Goal: Book appointment/travel/reservation

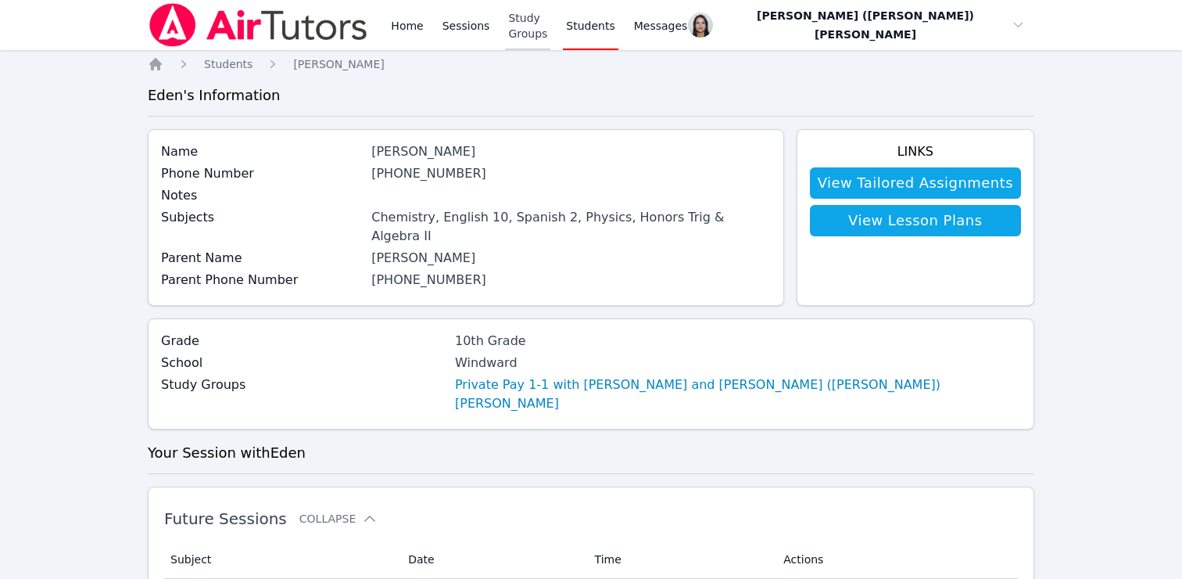
click at [525, 41] on link "Study Groups" at bounding box center [527, 25] width 45 height 50
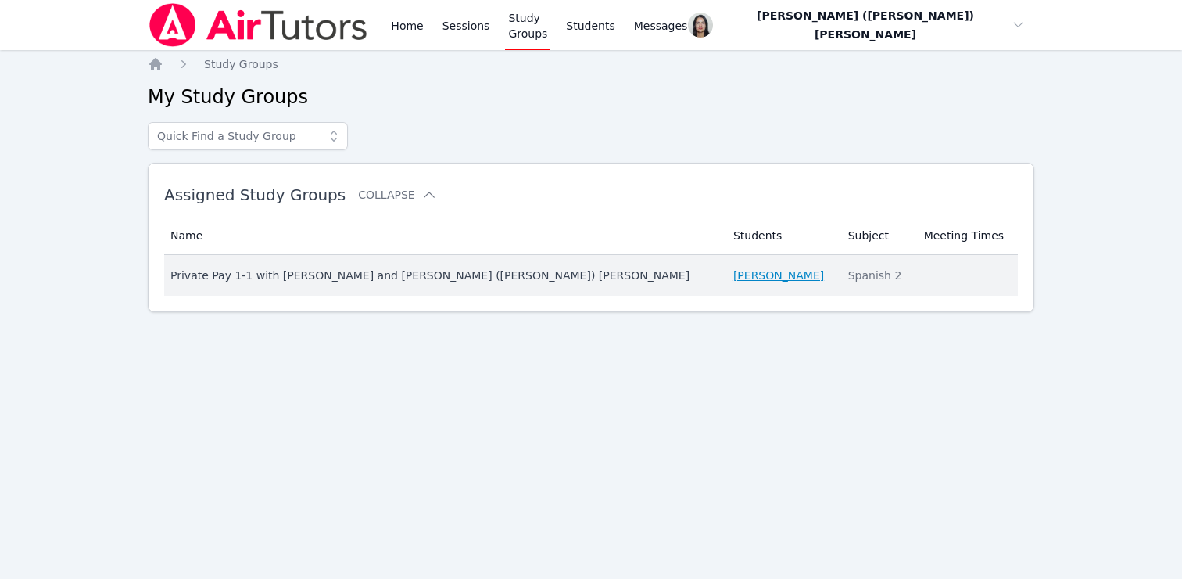
click at [733, 271] on link "[PERSON_NAME]" at bounding box center [778, 275] width 91 height 16
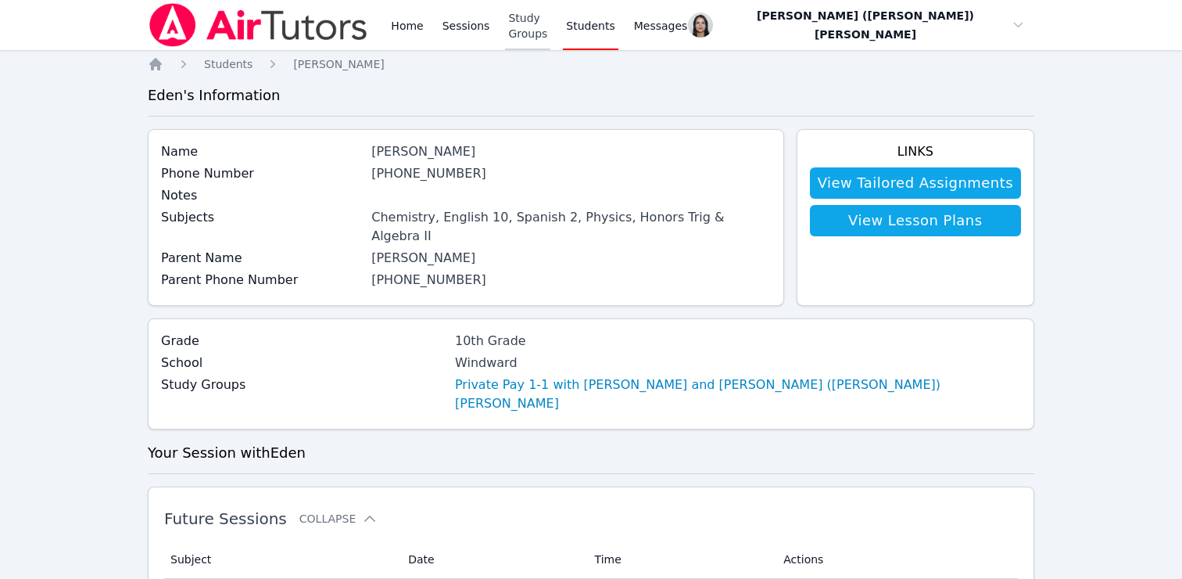
click at [546, 28] on link "Study Groups" at bounding box center [527, 25] width 45 height 50
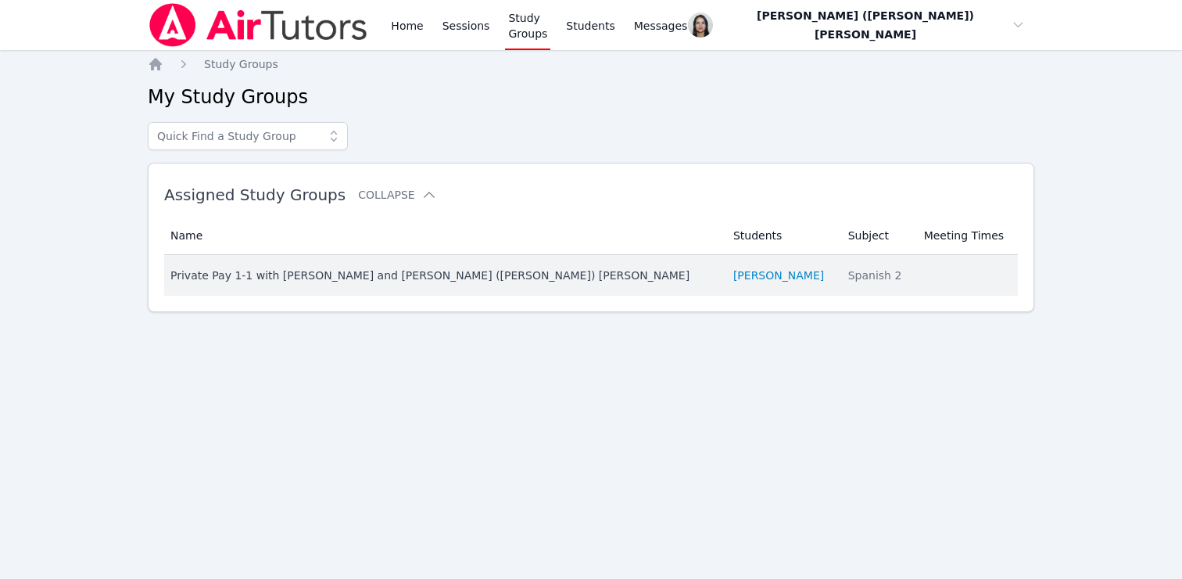
click at [277, 275] on div "Private Pay 1-1 with [PERSON_NAME] and [PERSON_NAME] ([PERSON_NAME]) [PERSON_NA…" at bounding box center [442, 275] width 544 height 16
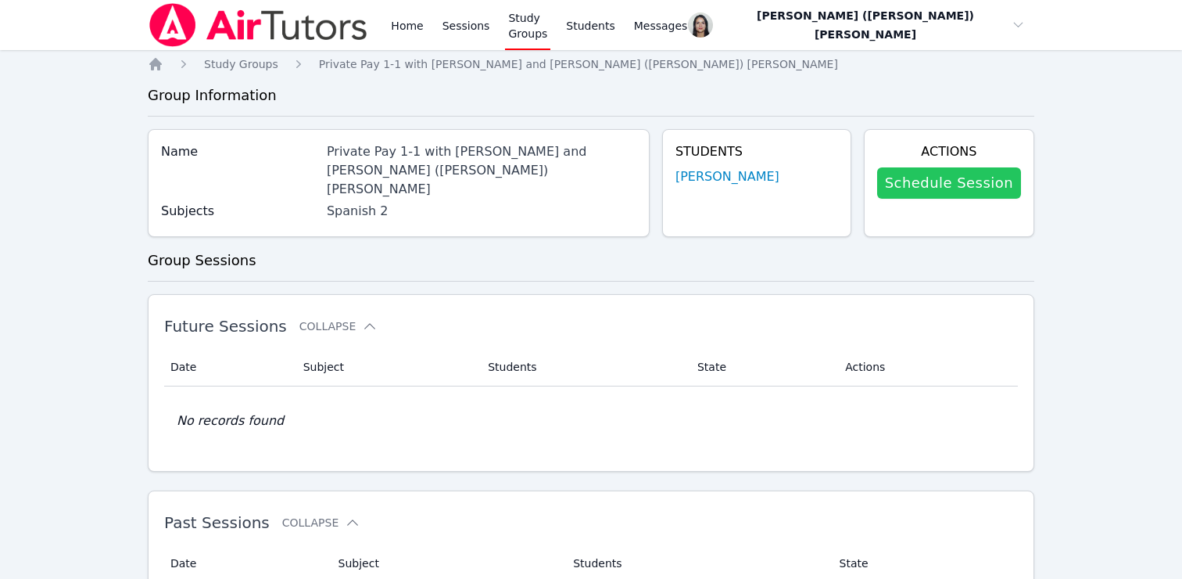
click at [980, 182] on link "Schedule Session" at bounding box center [949, 182] width 144 height 31
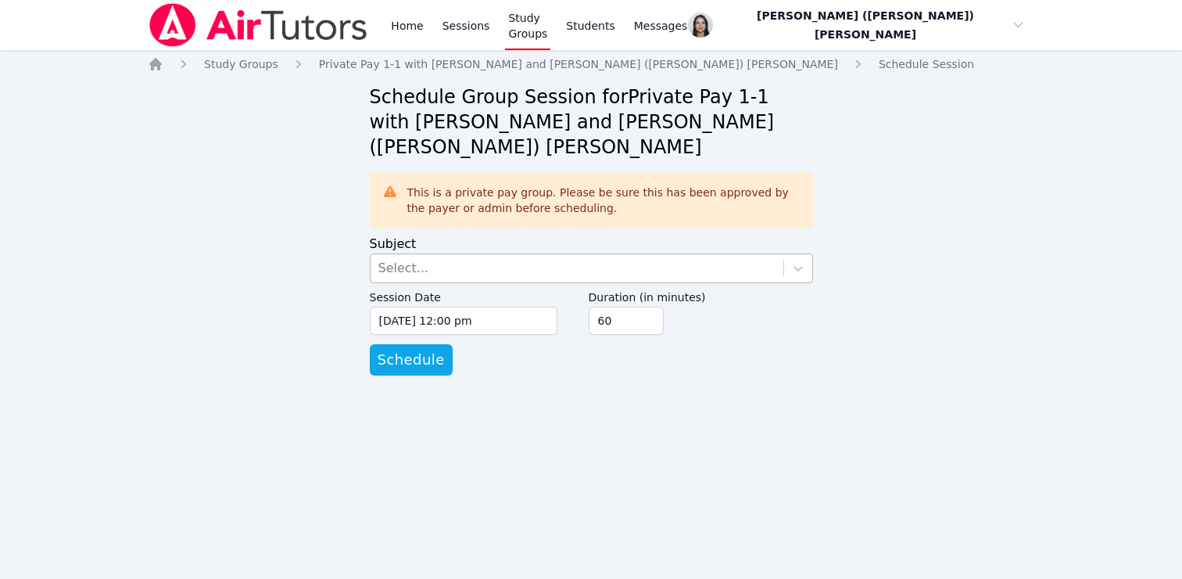
click at [572, 254] on div "Select..." at bounding box center [577, 268] width 413 height 28
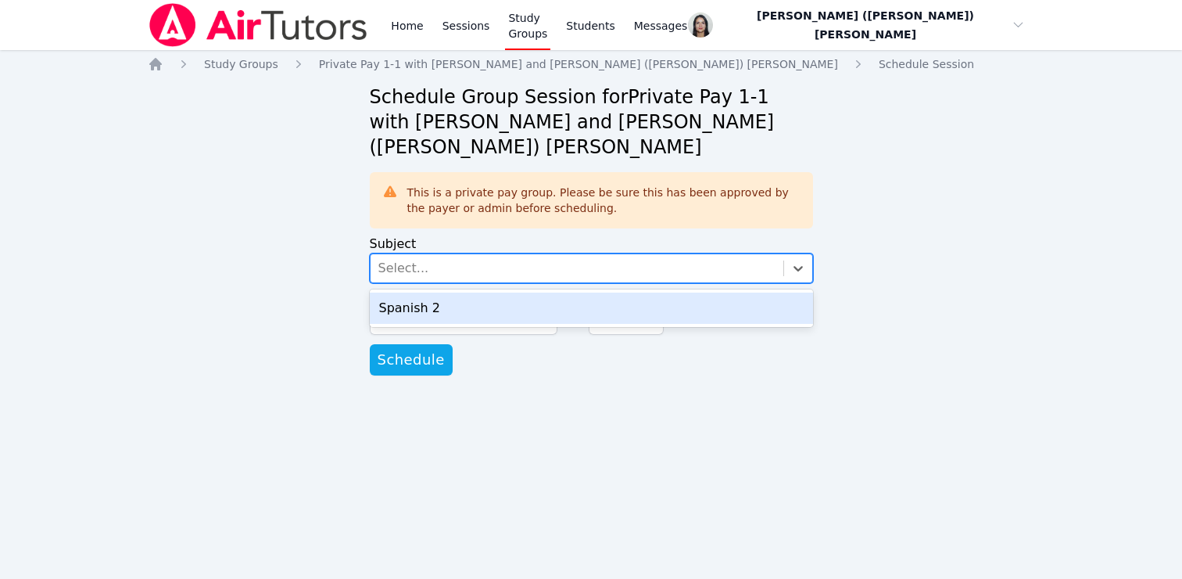
click at [516, 292] on div "Spanish 2" at bounding box center [591, 307] width 443 height 31
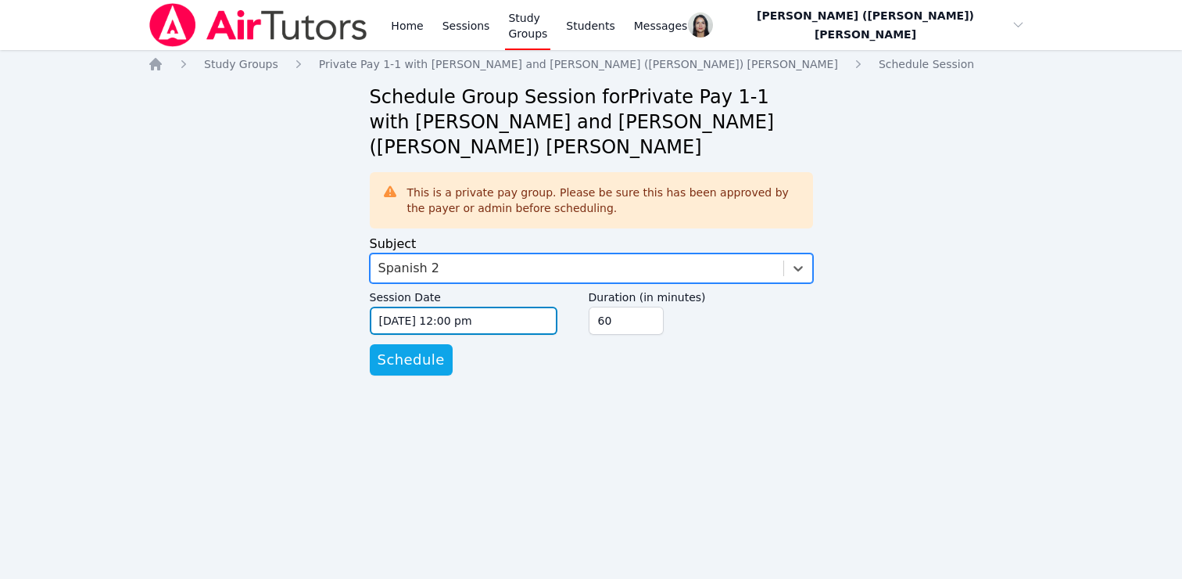
click at [479, 306] on input "[DATE] 12:00 pm" at bounding box center [464, 320] width 188 height 28
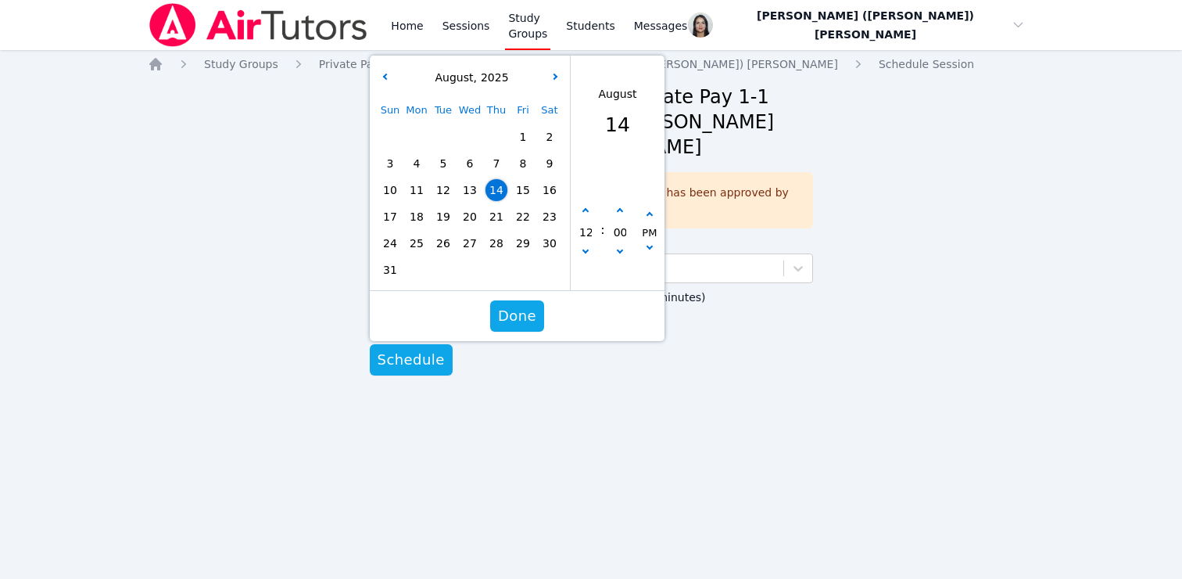
click at [525, 179] on span "15" at bounding box center [523, 190] width 22 height 22
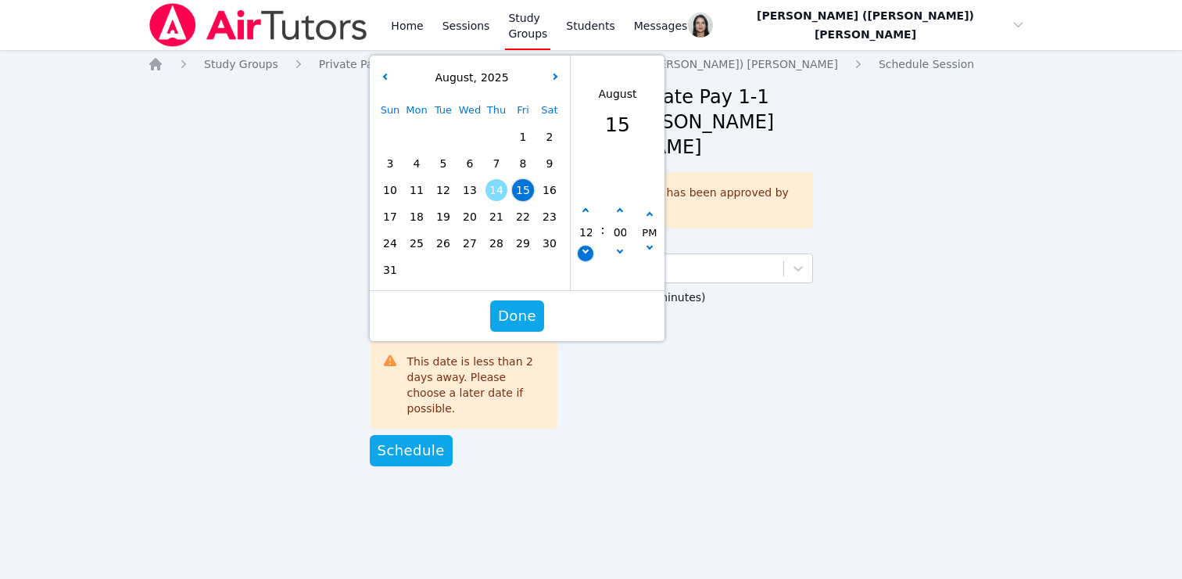
click at [590, 245] on button "button" at bounding box center [586, 253] width 16 height 16
type input "[DATE] 11:00 am"
type input "11"
click at [585, 203] on button "button" at bounding box center [586, 211] width 16 height 16
type input "[DATE] 12:00 pm"
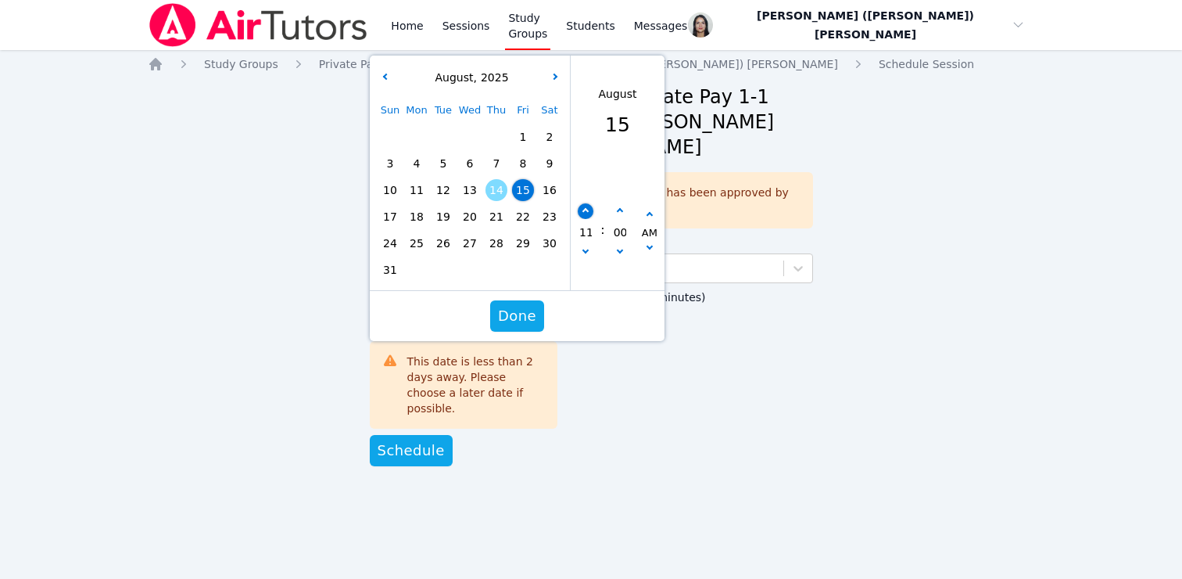
type input "12"
click at [647, 243] on icon "button" at bounding box center [649, 246] width 6 height 6
type input "[DATE] 12:00 am"
click at [522, 305] on span "Done" at bounding box center [516, 316] width 38 height 22
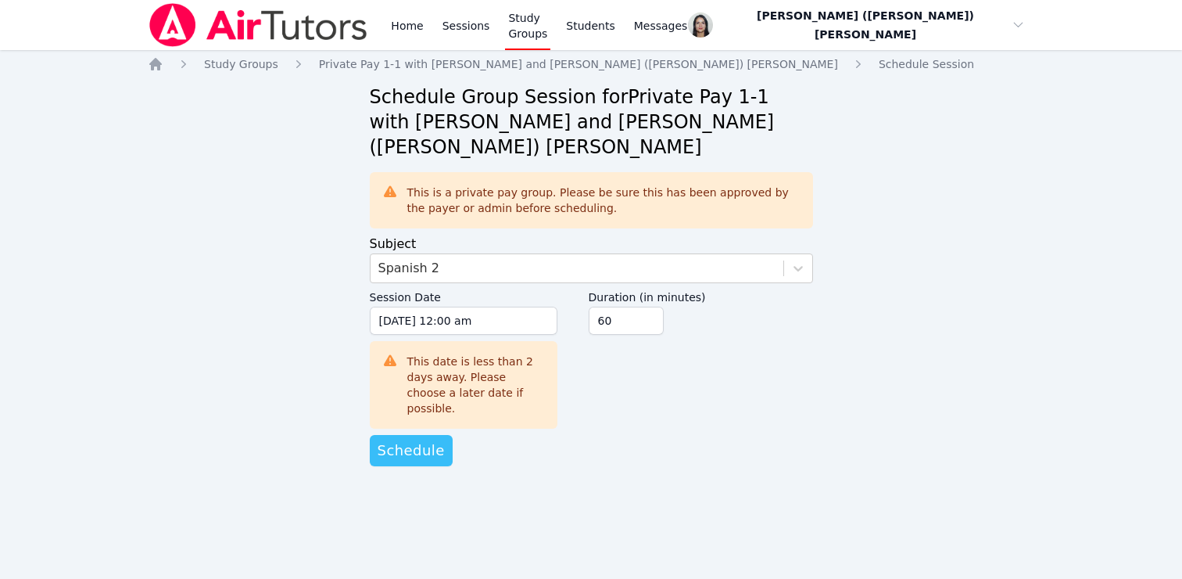
click at [420, 439] on span "Schedule" at bounding box center [411, 450] width 67 height 22
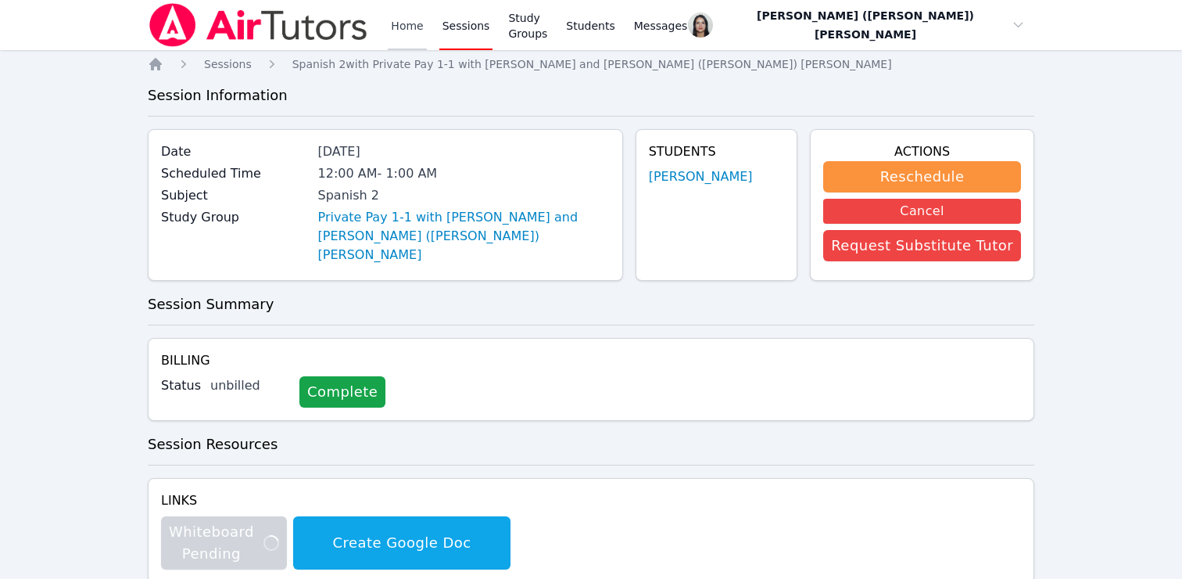
click at [402, 27] on link "Home" at bounding box center [407, 25] width 38 height 50
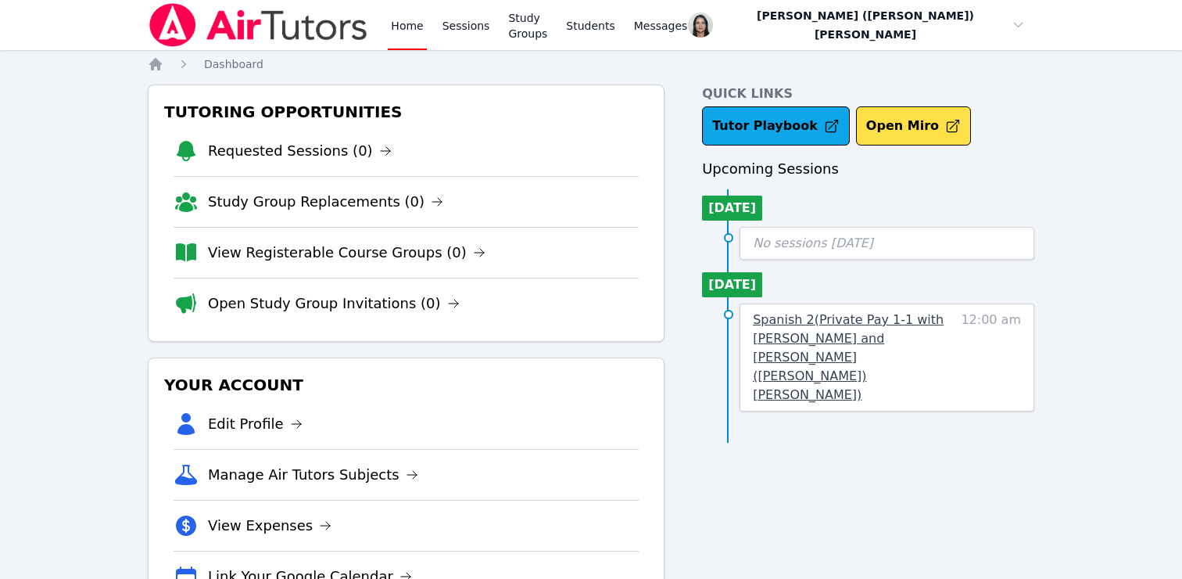
click at [810, 353] on span "Spanish 2 ( Private Pay 1-1 with [PERSON_NAME] and [PERSON_NAME] ([PERSON_NAME]…" at bounding box center [848, 357] width 191 height 90
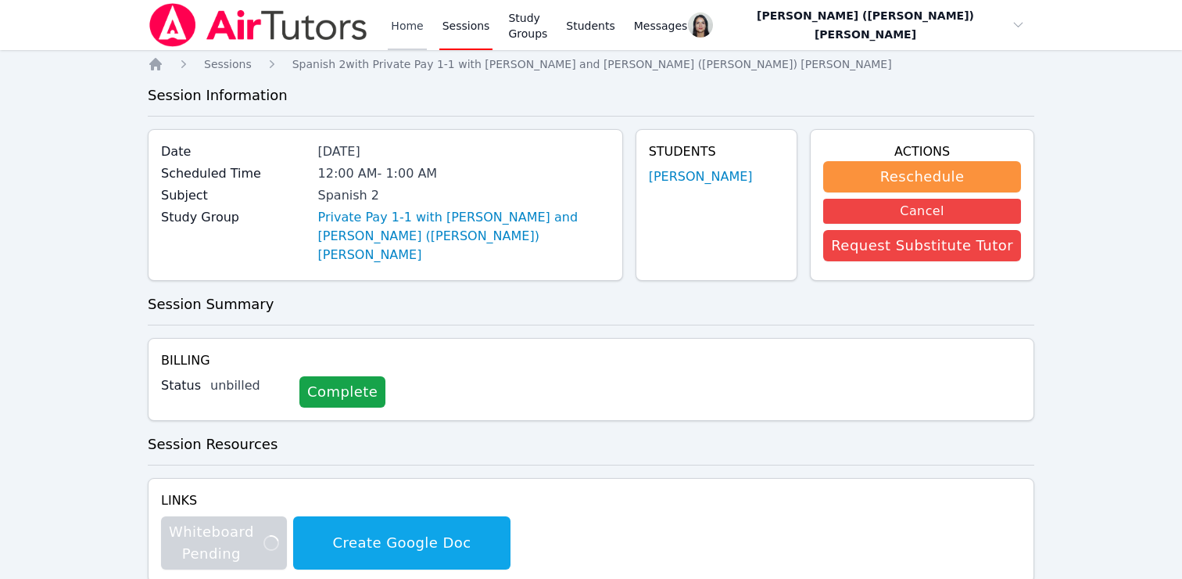
click at [401, 29] on link "Home" at bounding box center [407, 25] width 38 height 50
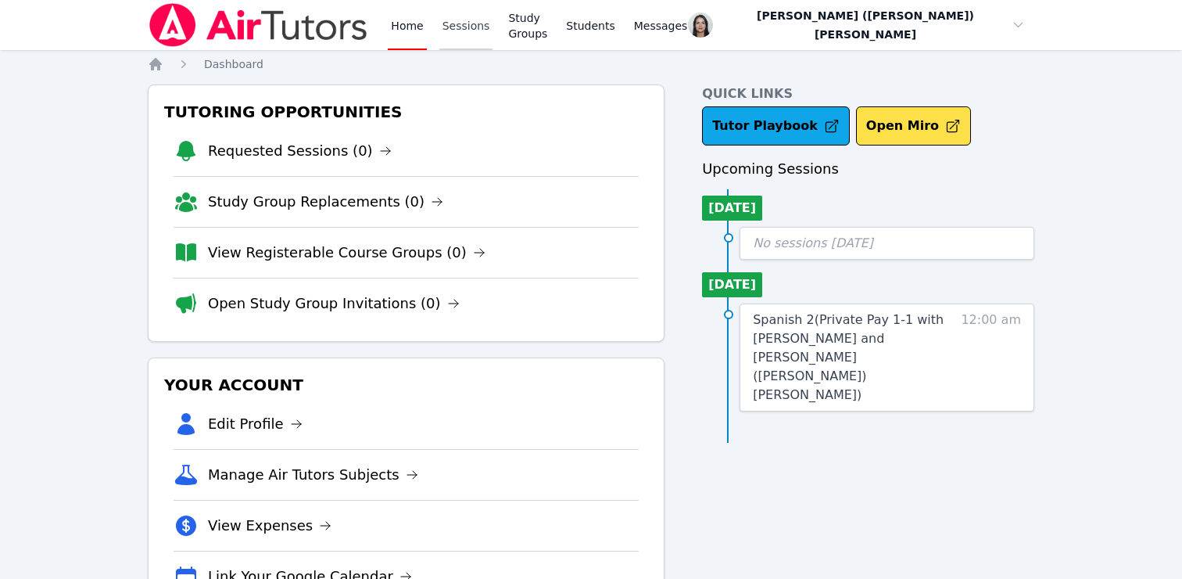
click at [471, 27] on link "Sessions" at bounding box center [466, 25] width 54 height 50
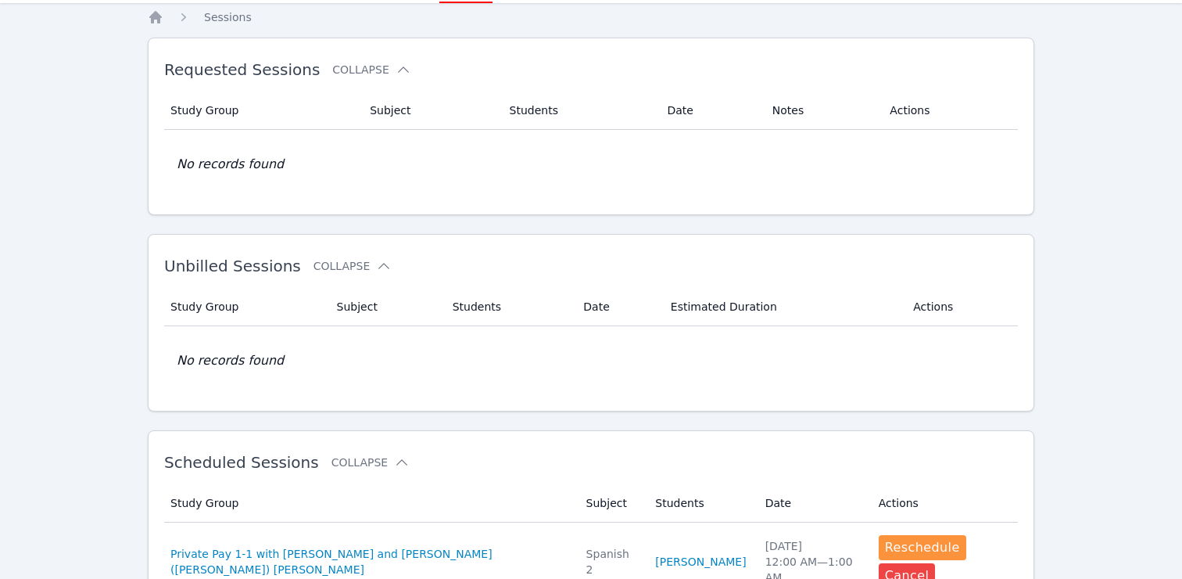
scroll to position [35, 0]
